Goal: Task Accomplishment & Management: Manage account settings

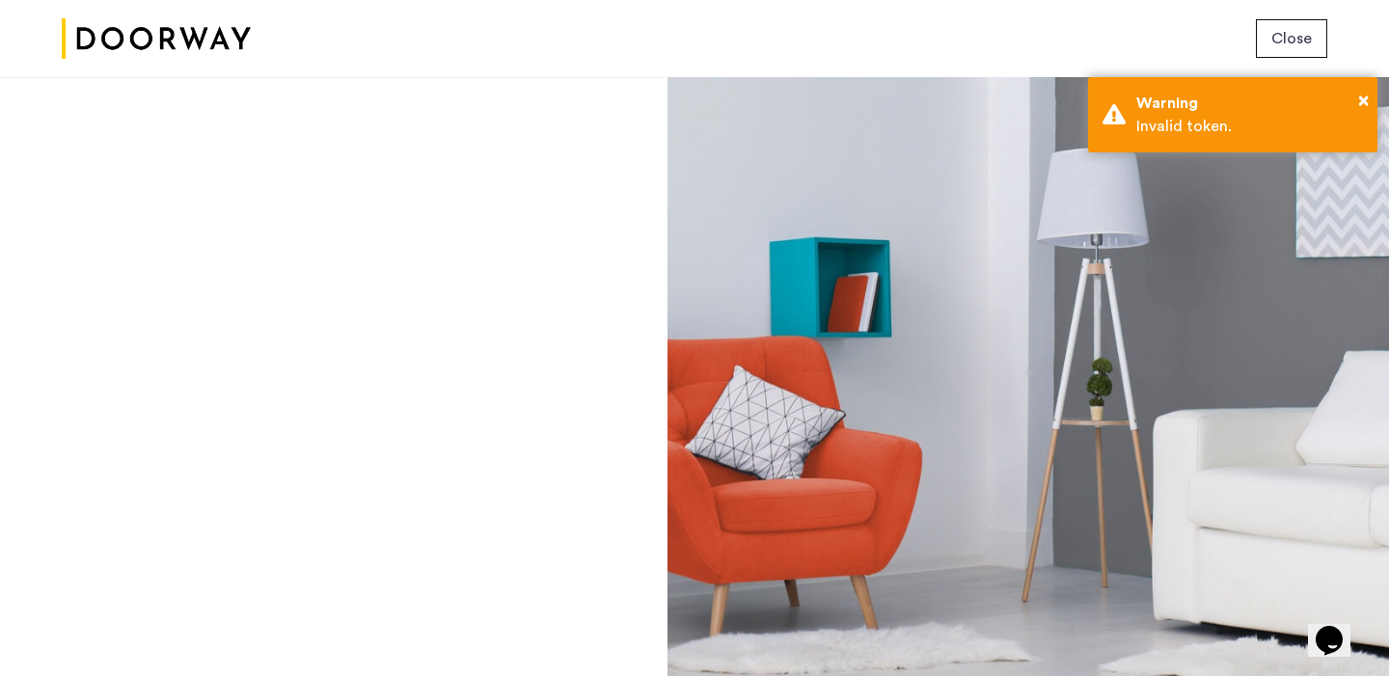
click at [1300, 37] on span "Close" at bounding box center [1292, 38] width 41 height 23
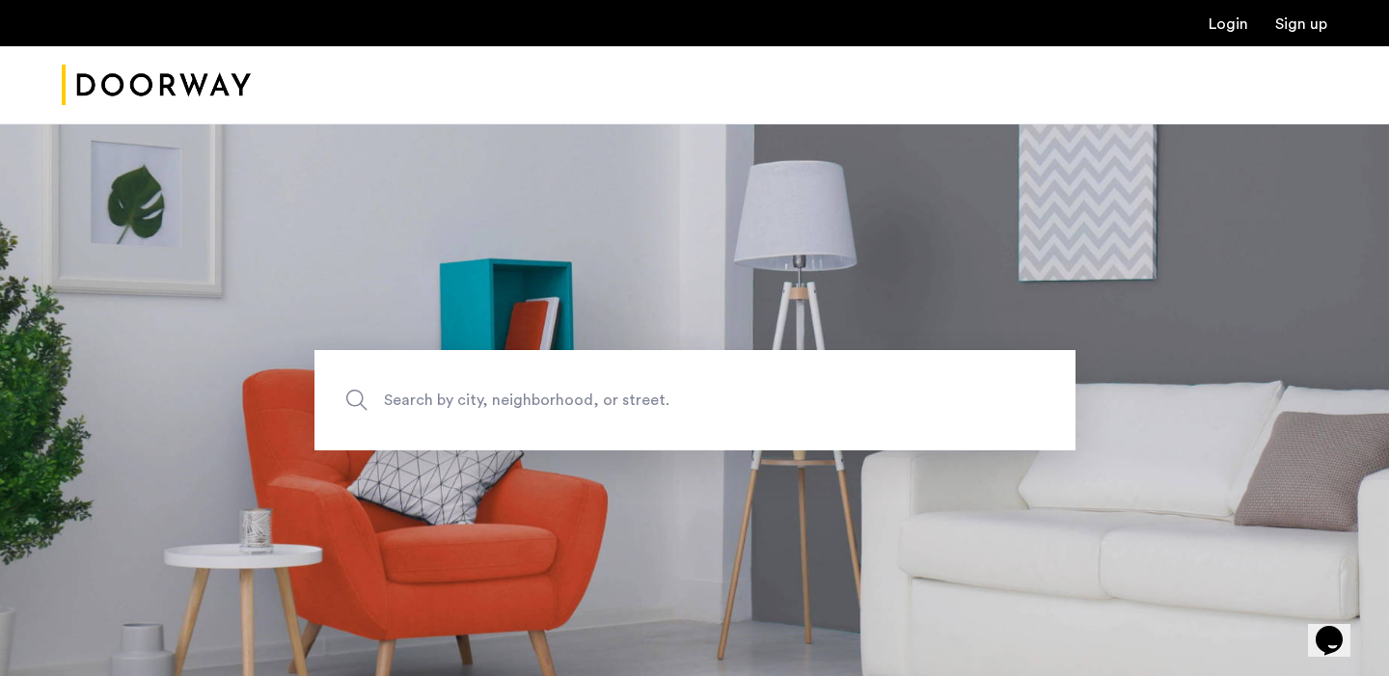
click at [1236, 23] on link "Login" at bounding box center [1229, 23] width 40 height 15
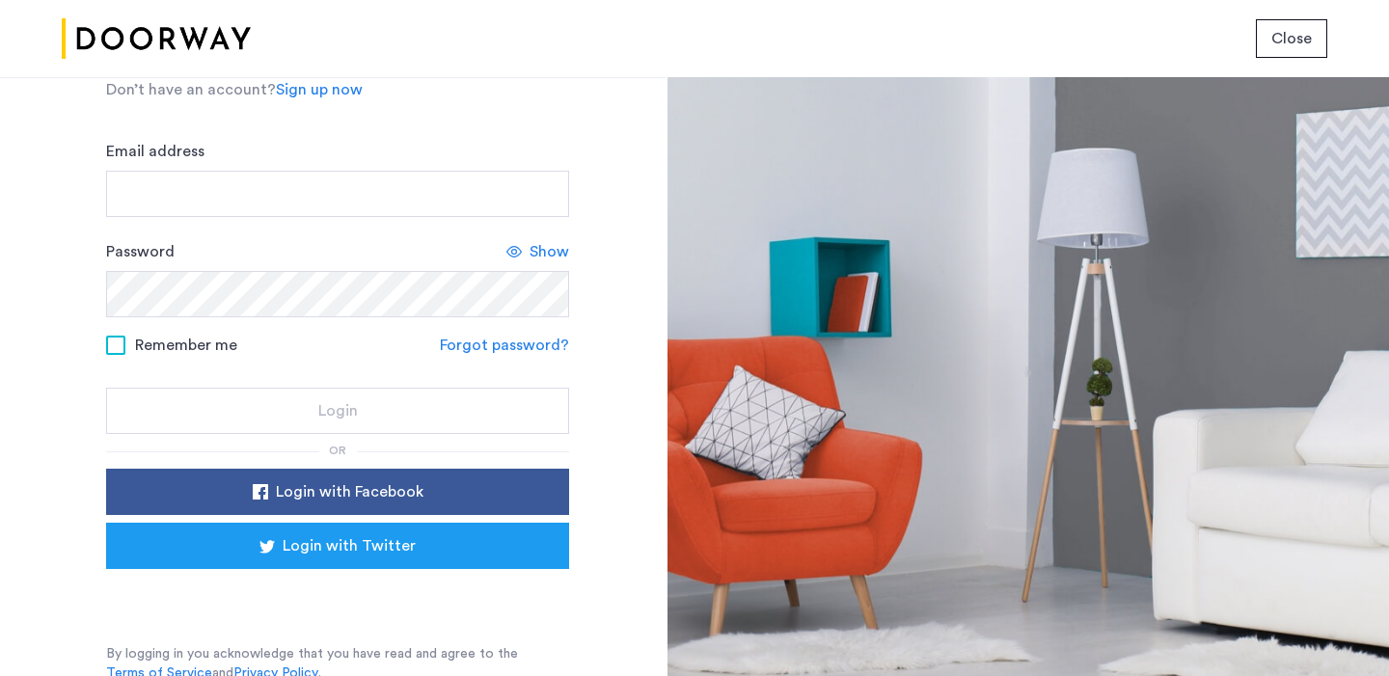
scroll to position [126, 0]
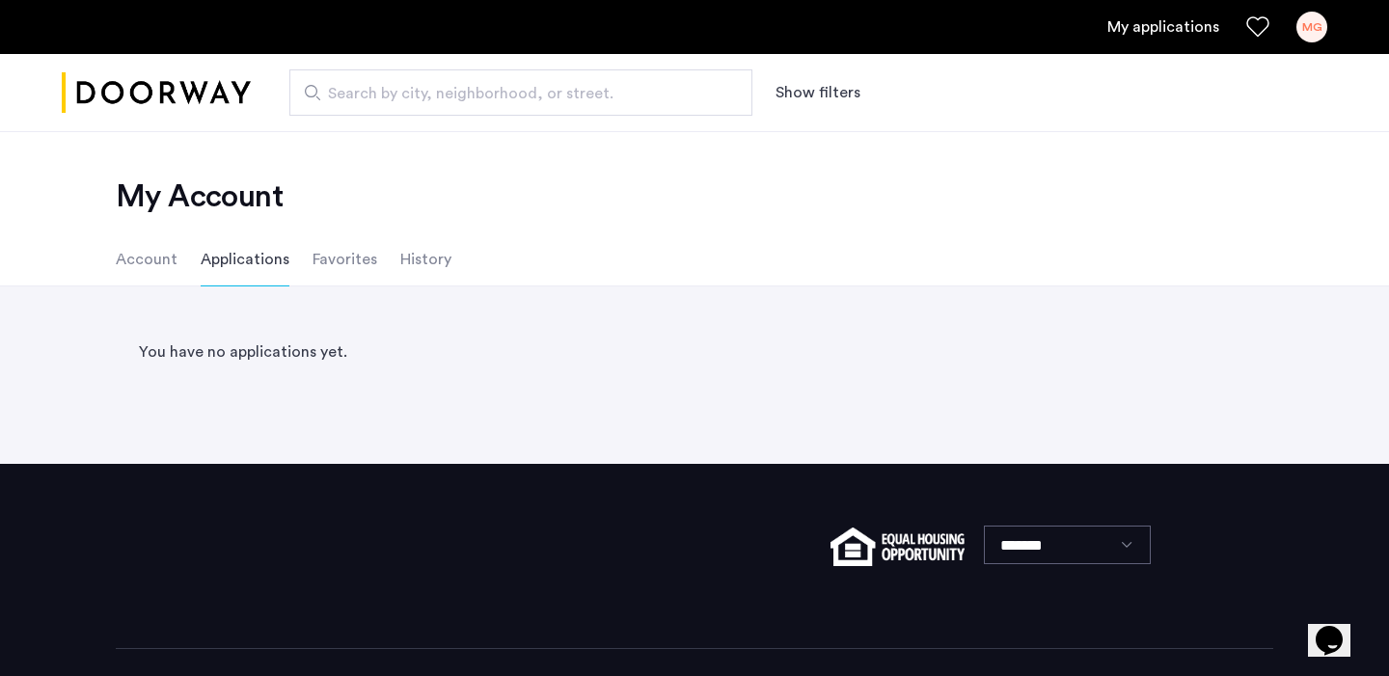
click at [155, 264] on li "Account" at bounding box center [147, 260] width 62 height 54
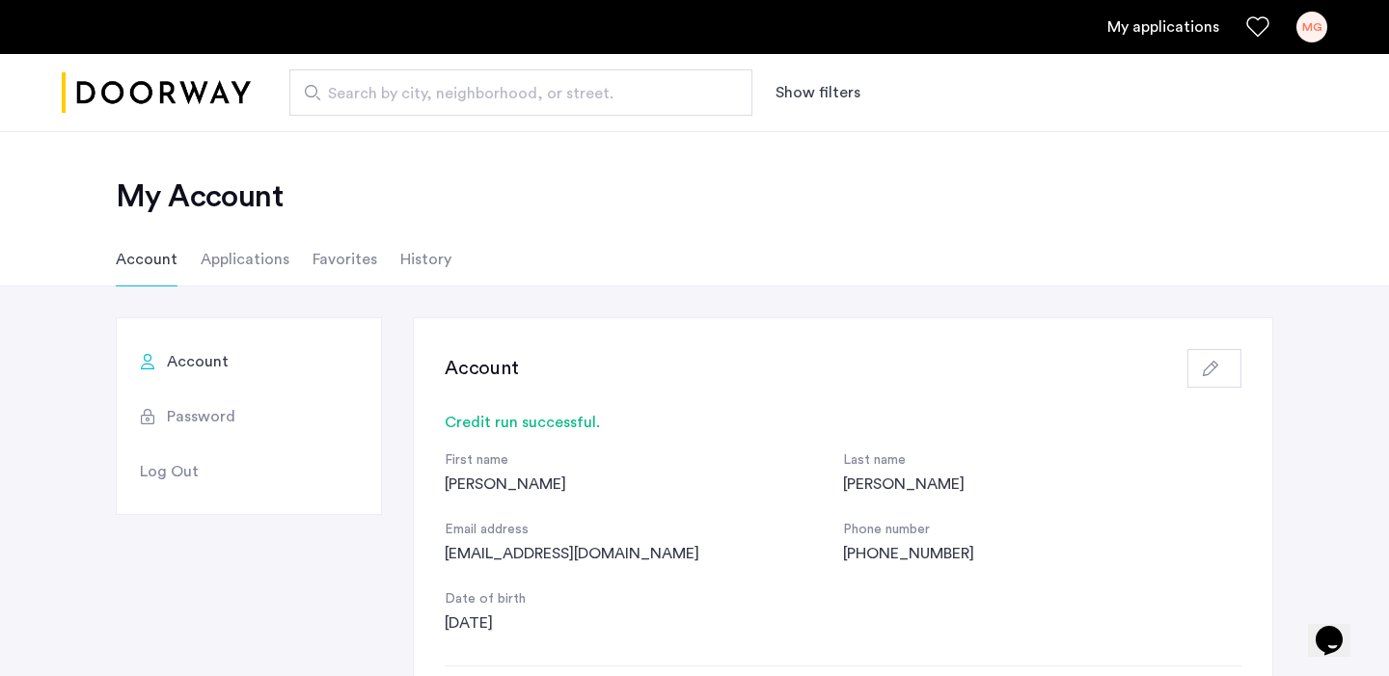
click at [422, 265] on li "History" at bounding box center [425, 260] width 51 height 54
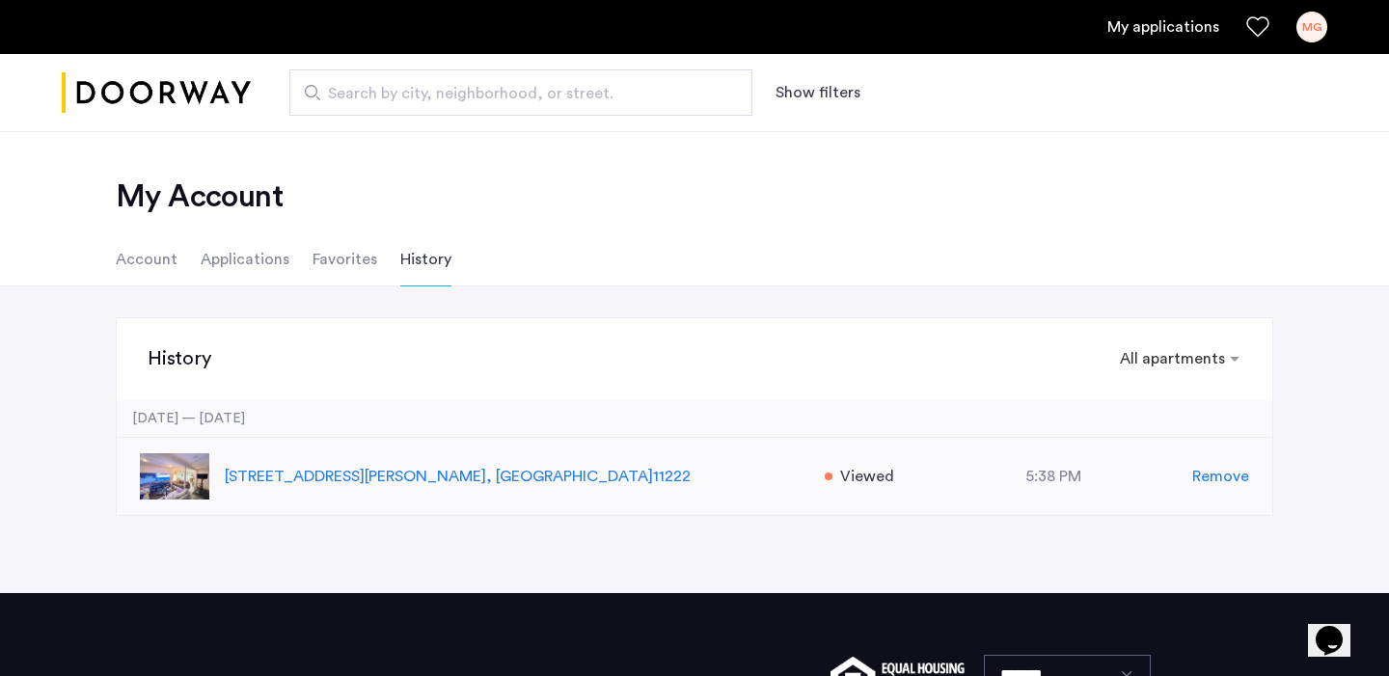
click at [390, 472] on p "445 Meeker Avenue, Unit 2L, Brooklyn , NY 11222" at bounding box center [515, 476] width 580 height 23
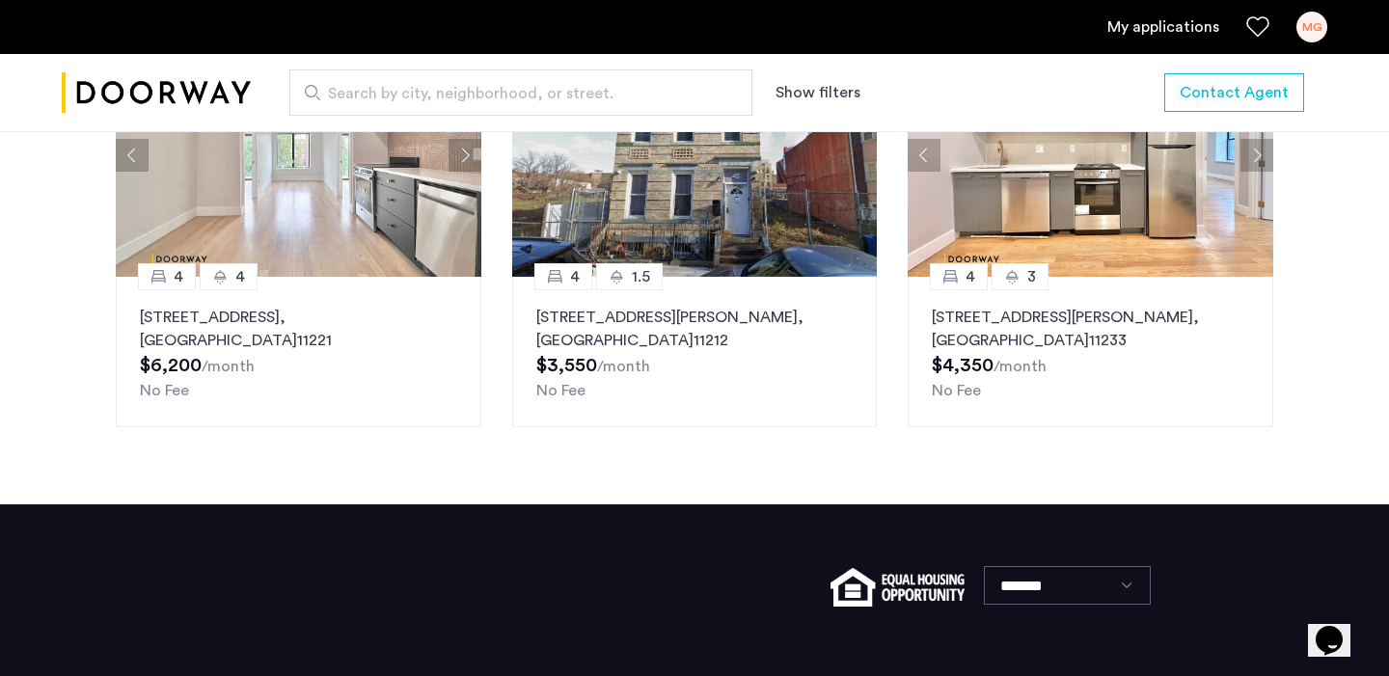
scroll to position [2639, 0]
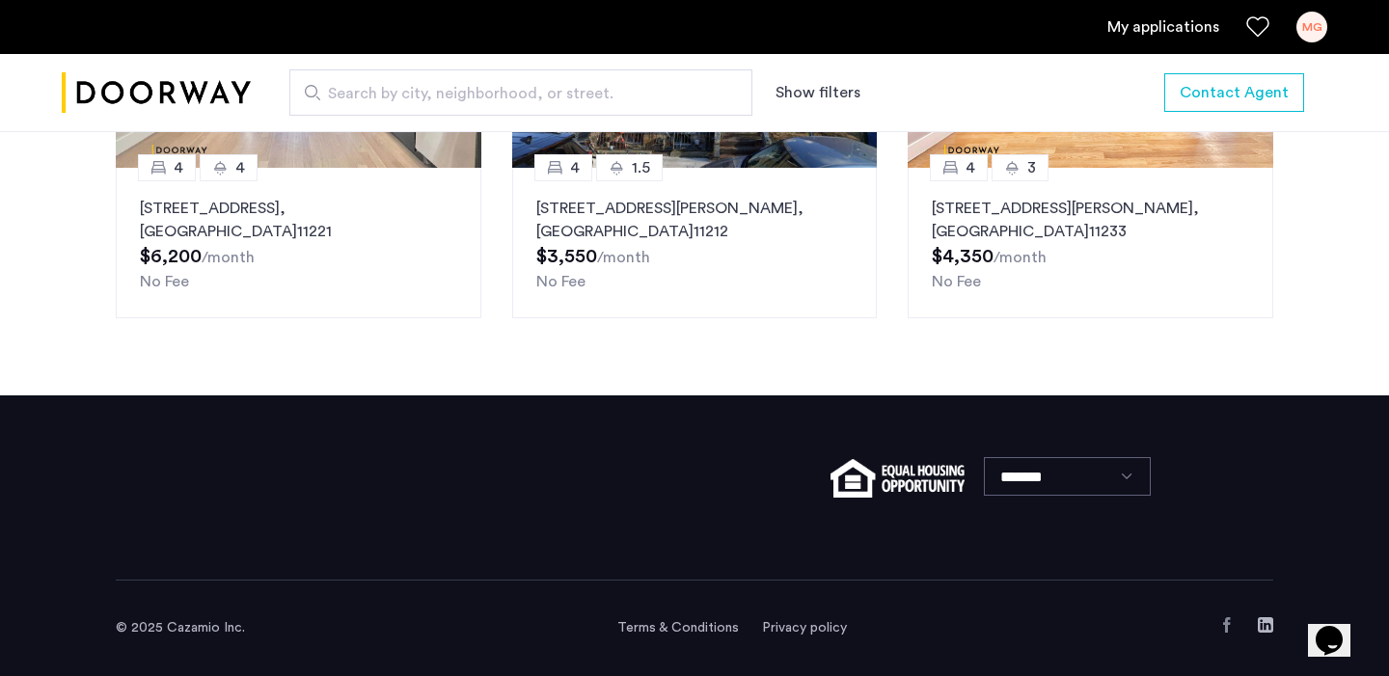
click at [1326, 29] on div "MG" at bounding box center [1312, 27] width 31 height 31
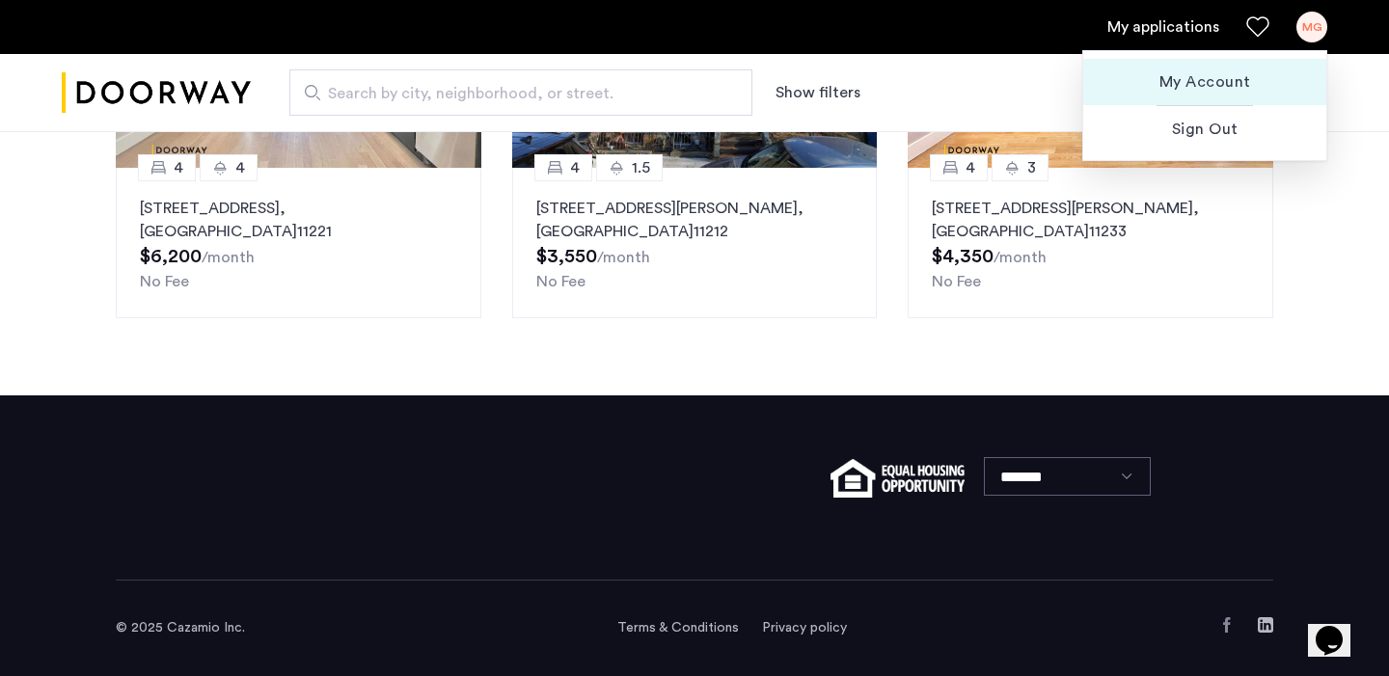
click at [1219, 82] on span "My Account" at bounding box center [1205, 81] width 212 height 23
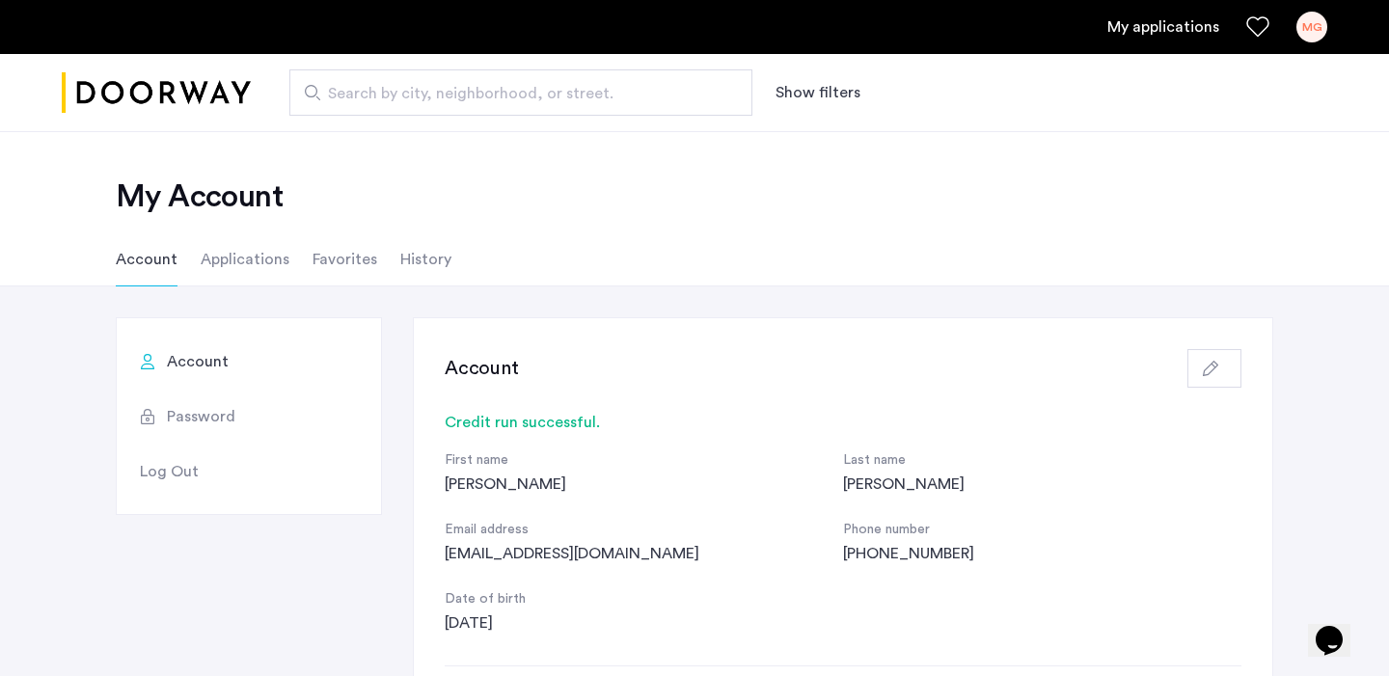
click at [246, 269] on li "Applications" at bounding box center [245, 260] width 89 height 54
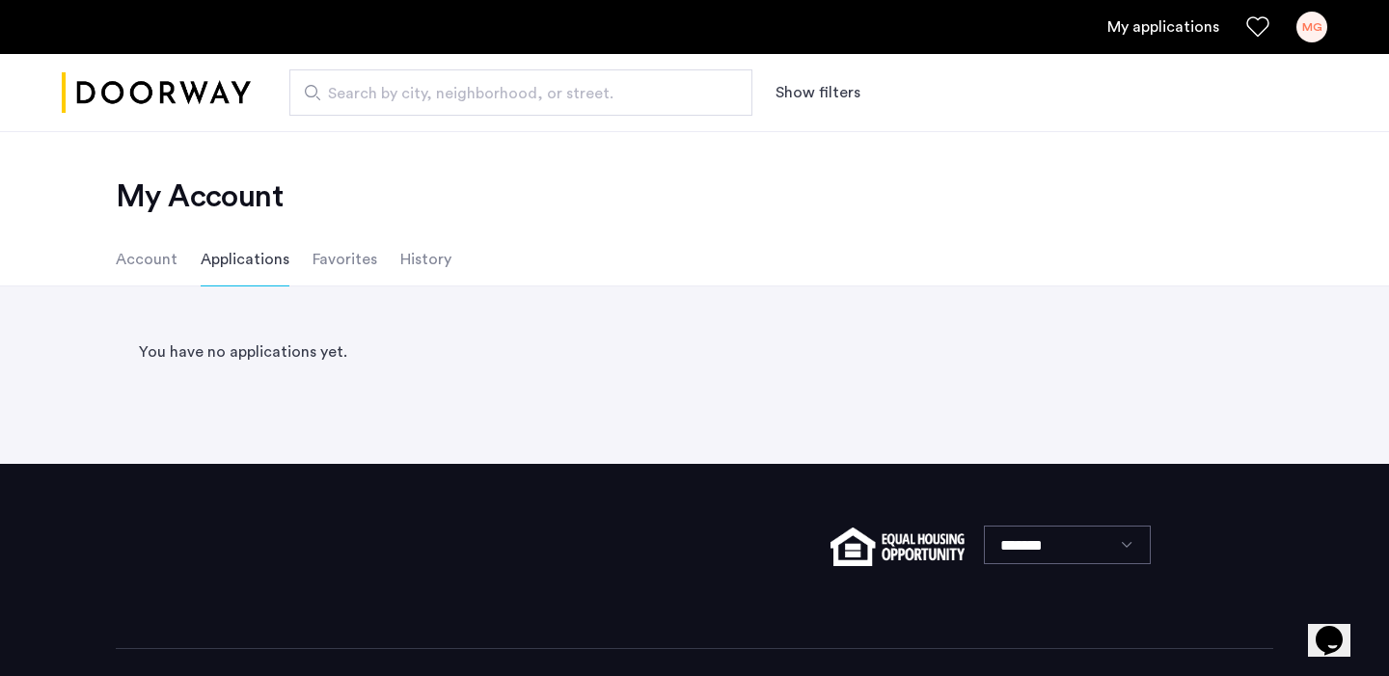
click at [317, 262] on li "Favorites" at bounding box center [345, 260] width 65 height 54
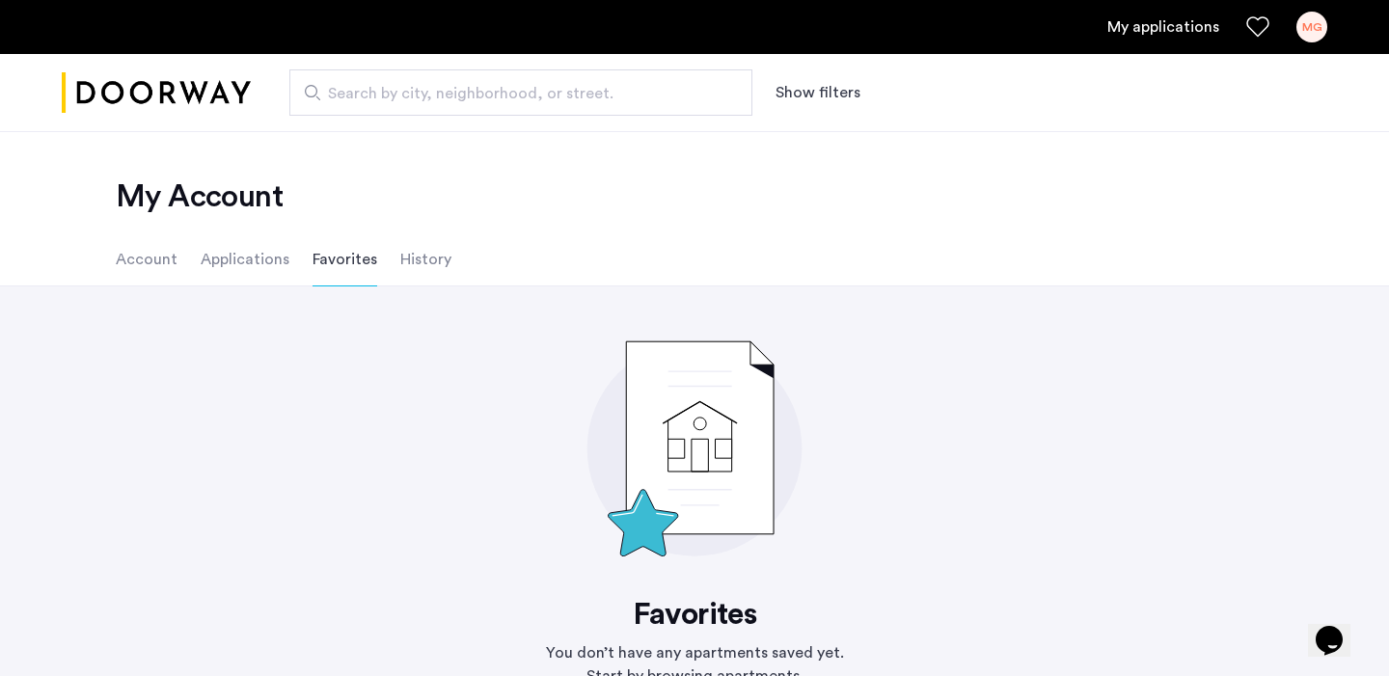
click at [400, 263] on li "History" at bounding box center [425, 260] width 51 height 54
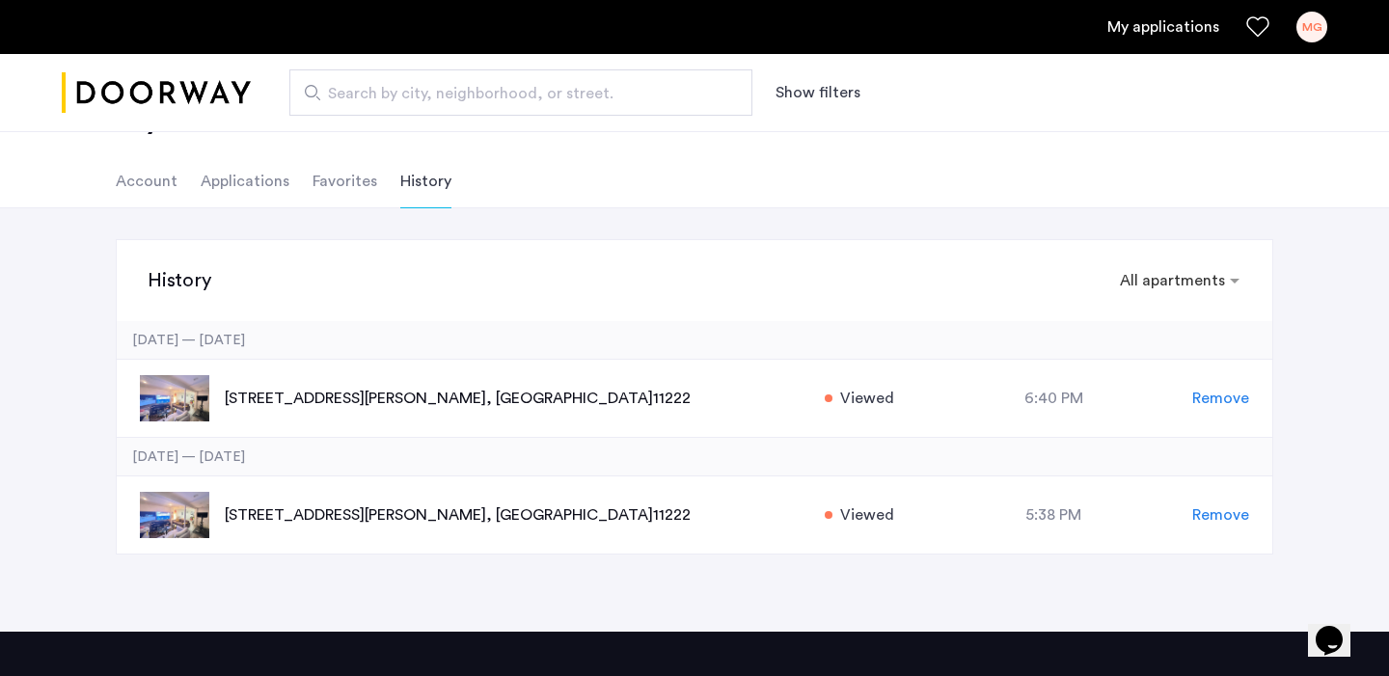
scroll to position [81, 0]
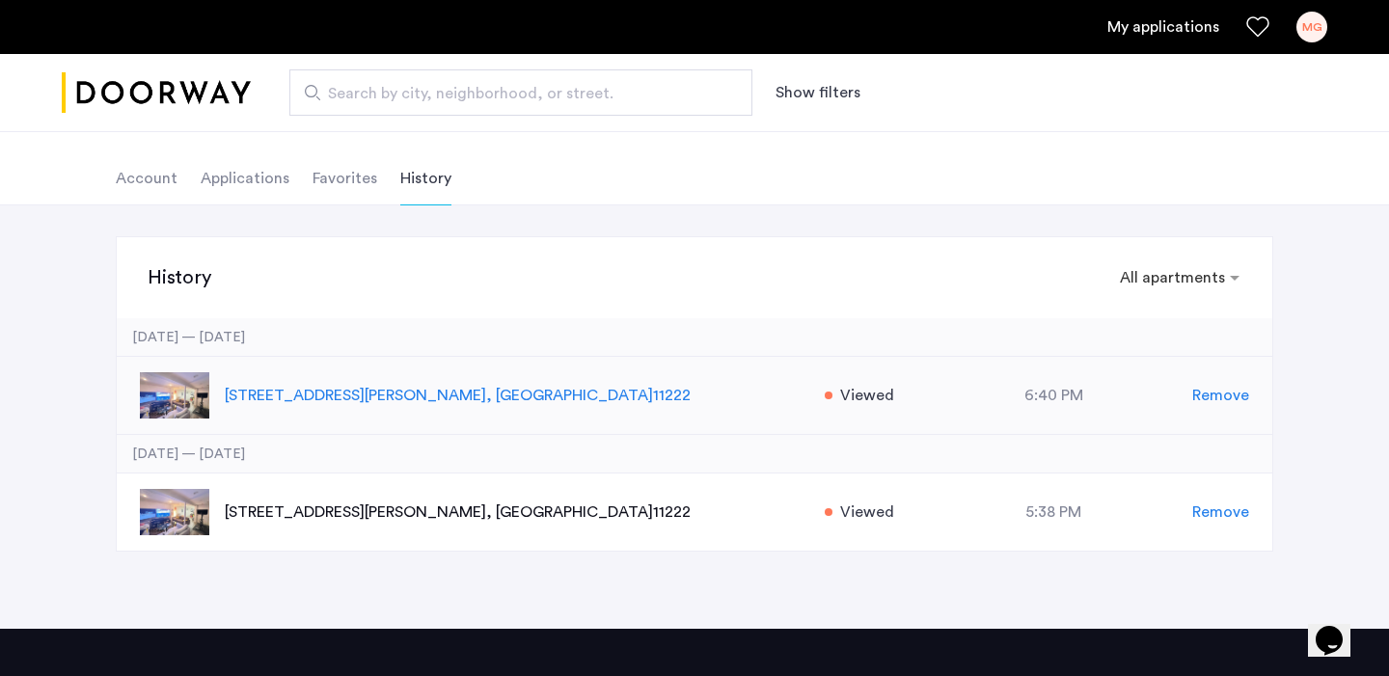
click at [362, 396] on p "445 Meeker Avenue, Unit 2L, Brooklyn , NY 11222" at bounding box center [515, 395] width 580 height 23
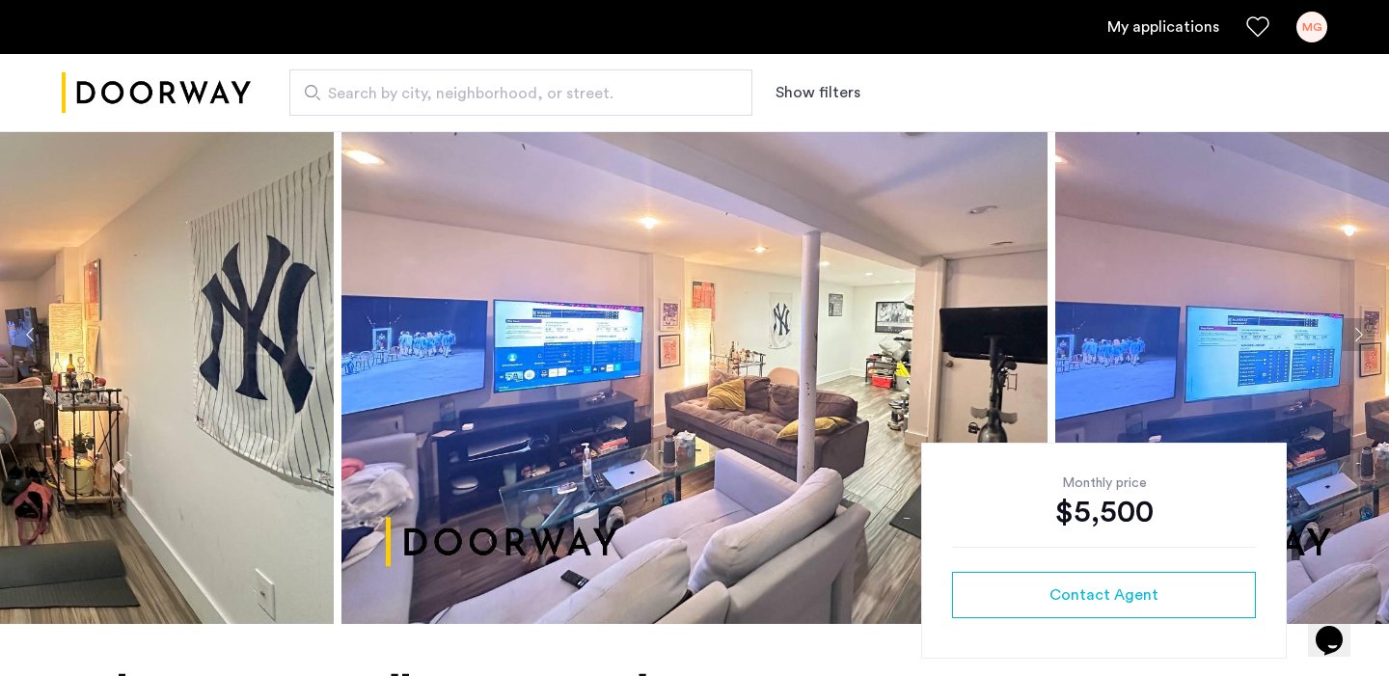
scroll to position [97, 0]
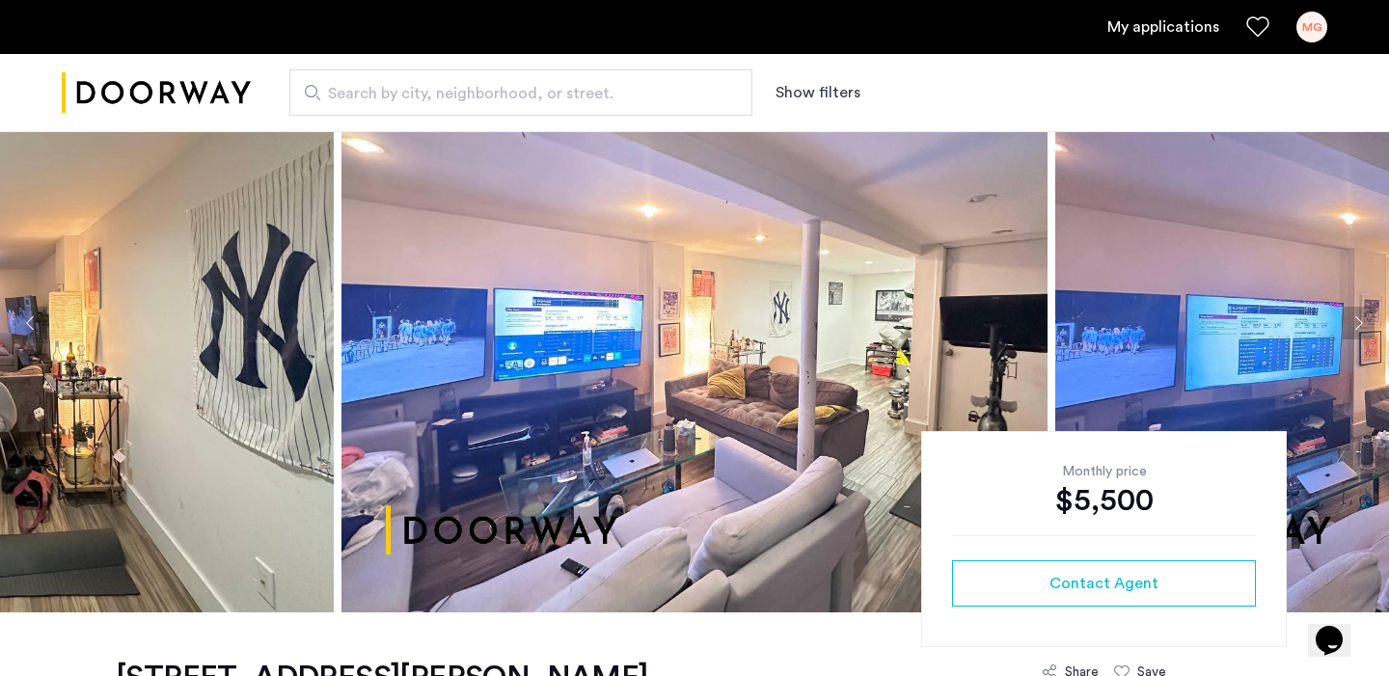
click at [1150, 27] on link "My applications" at bounding box center [1164, 26] width 112 height 23
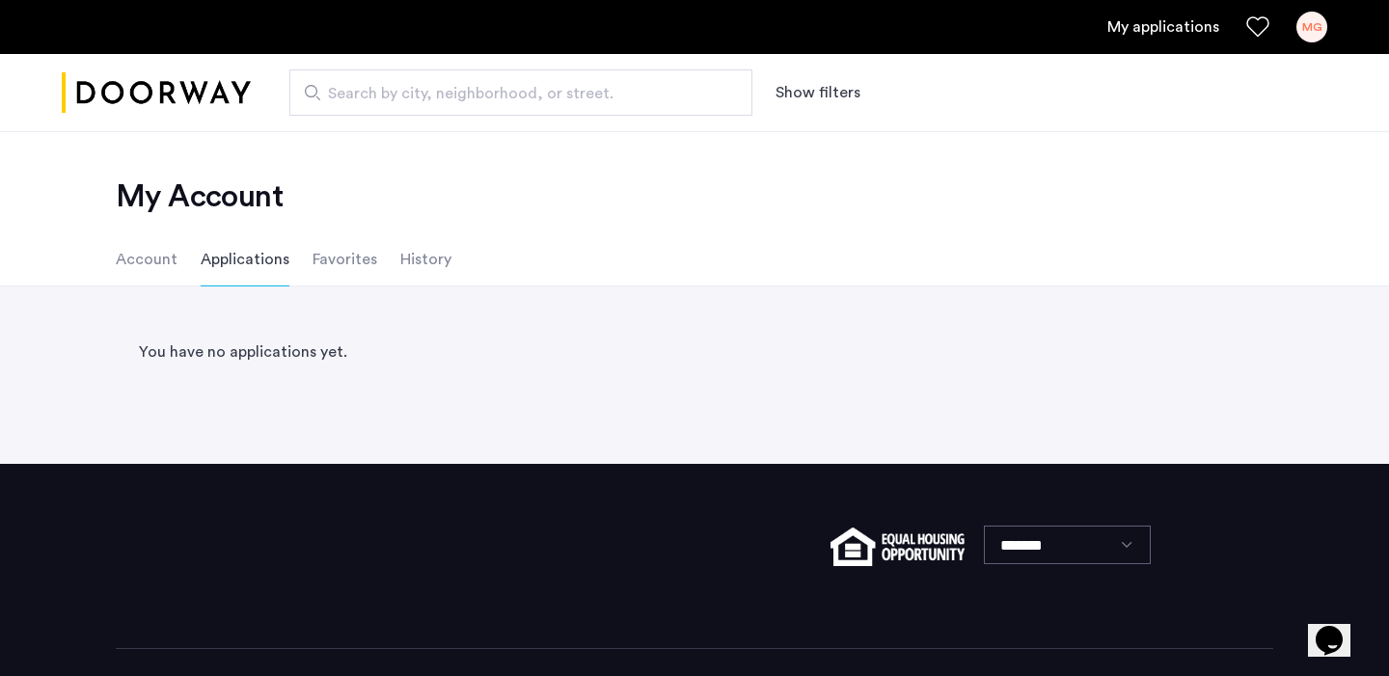
click at [130, 266] on li "Account" at bounding box center [147, 260] width 62 height 54
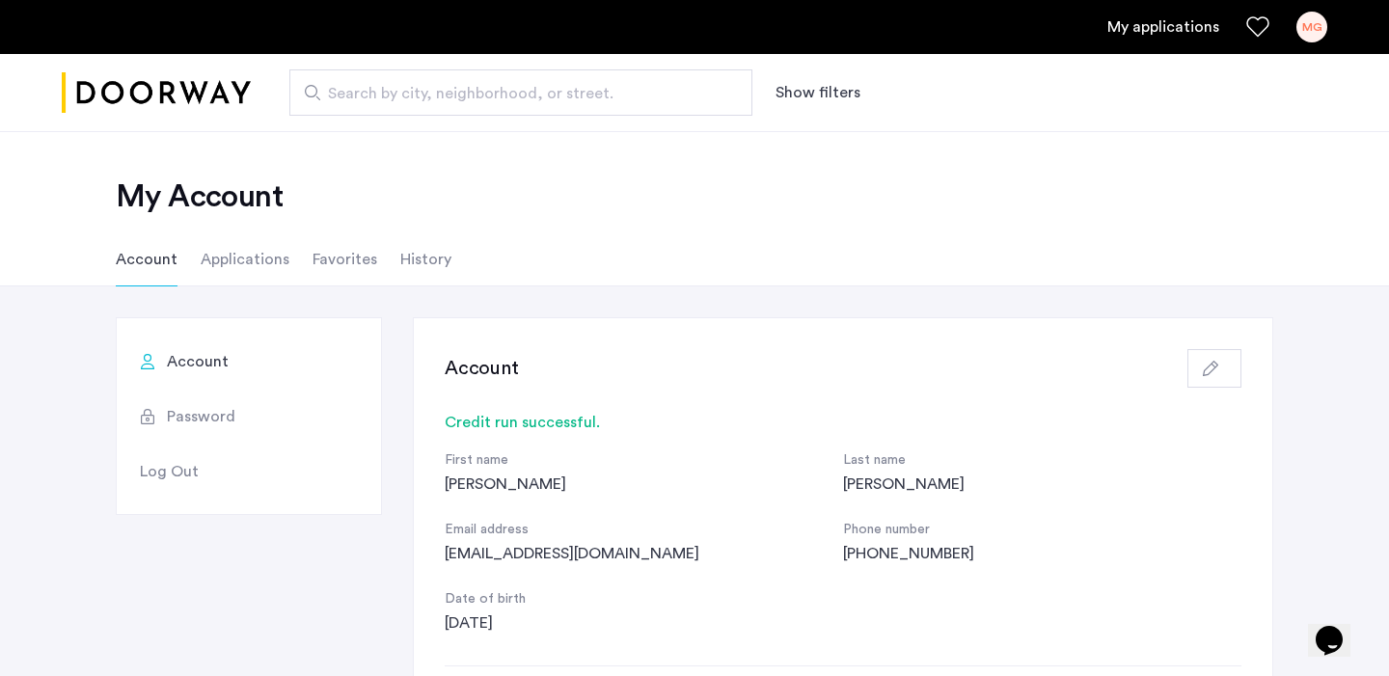
scroll to position [2, 0]
click at [244, 262] on li "Applications" at bounding box center [245, 258] width 89 height 54
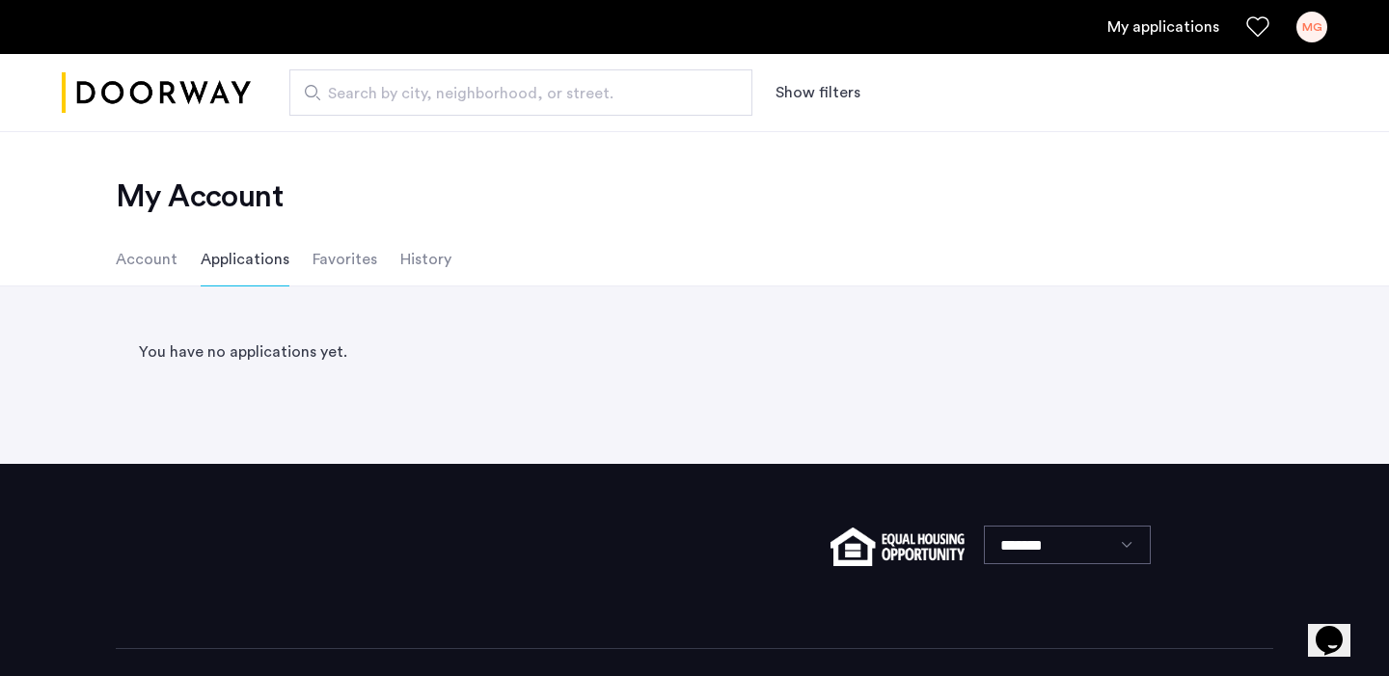
click at [343, 263] on li "Favorites" at bounding box center [345, 260] width 65 height 54
